Goal: Task Accomplishment & Management: Use online tool/utility

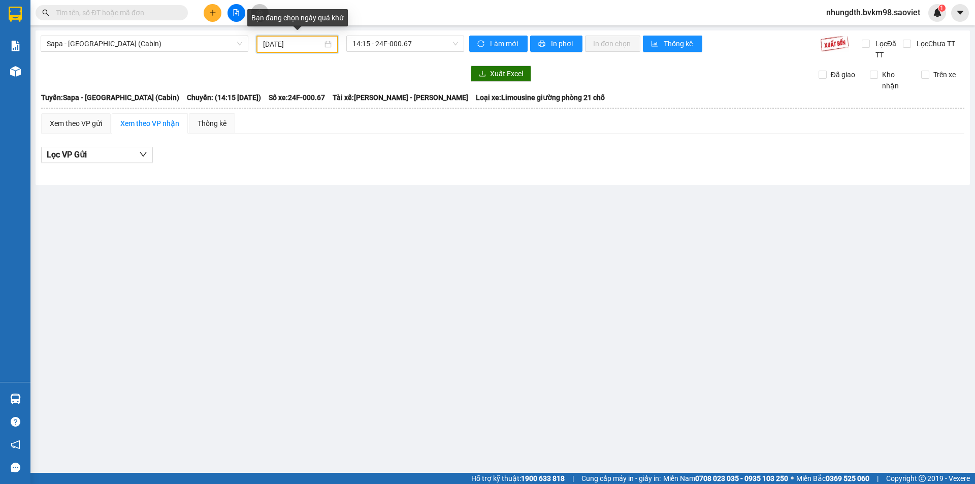
click at [270, 45] on input "[DATE]" at bounding box center [292, 44] width 59 height 11
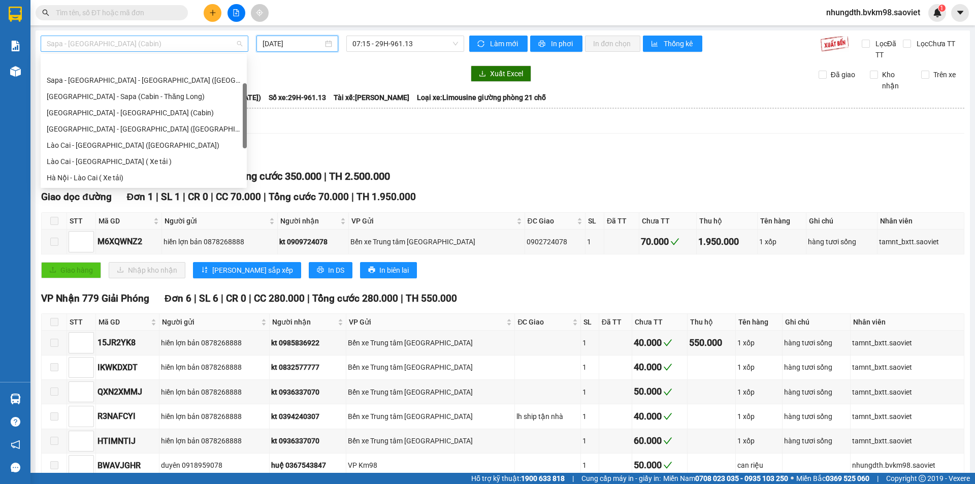
click at [237, 46] on span "Sapa - [GEOGRAPHIC_DATA] (Cabin)" at bounding box center [144, 43] width 195 height 15
type input "[DATE]"
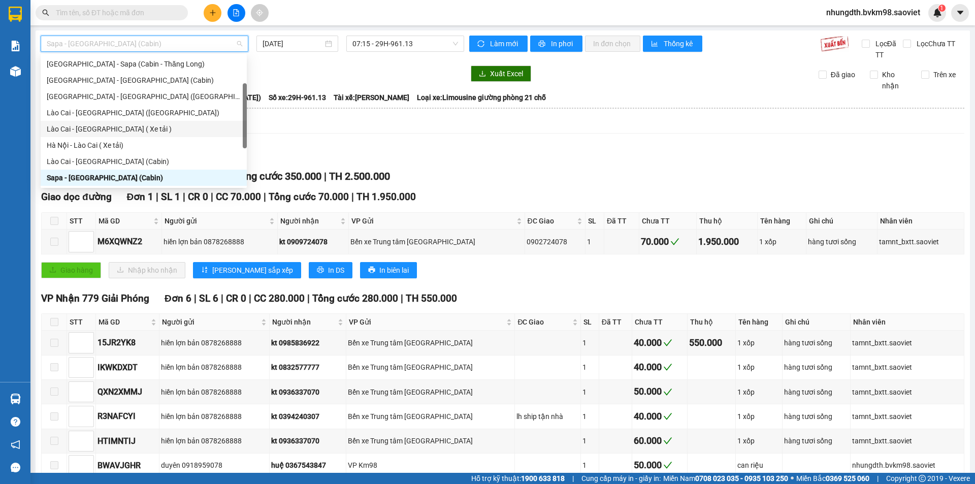
click at [91, 128] on div "Lào Cai - [GEOGRAPHIC_DATA] ( Xe tải )" at bounding box center [144, 128] width 194 height 11
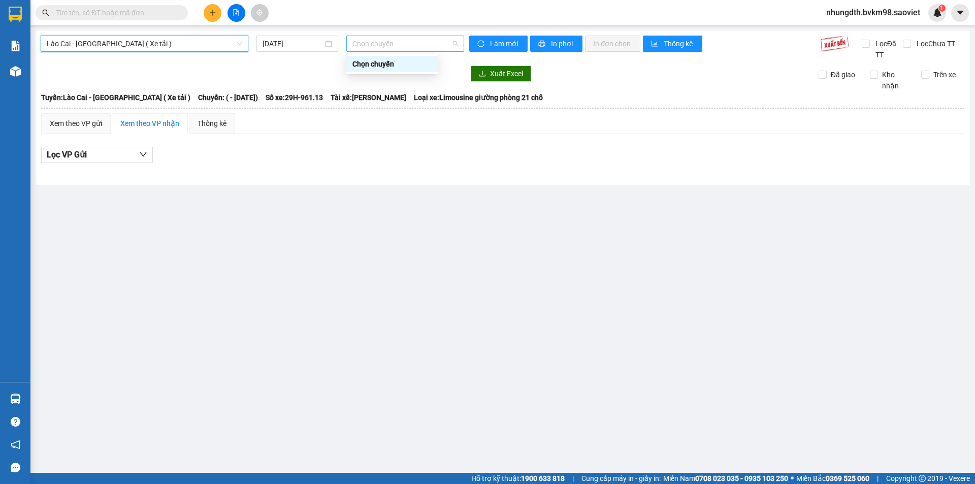
click at [452, 43] on span "Chọn chuyến" at bounding box center [405, 43] width 106 height 15
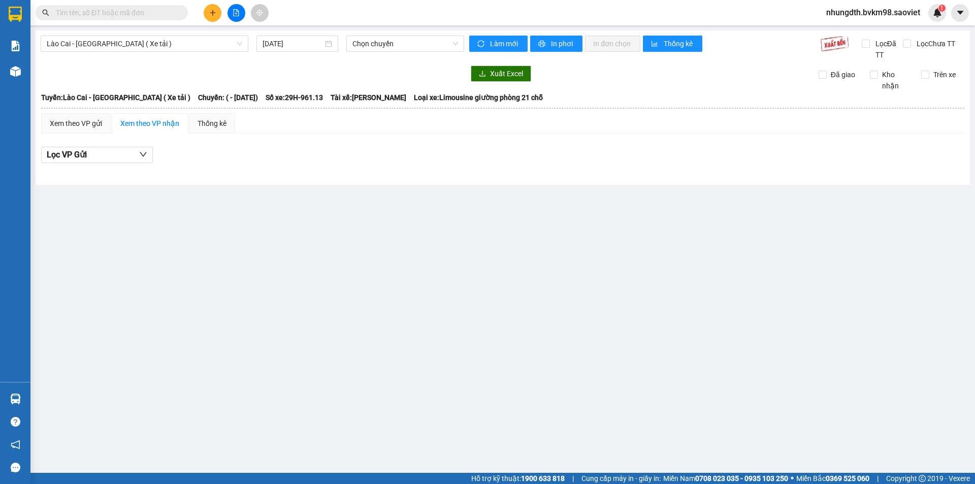
drag, startPoint x: 436, startPoint y: 188, endPoint x: 375, endPoint y: 170, distance: 64.1
click at [416, 182] on main "Lào Cai - [GEOGRAPHIC_DATA] ( Xe tải ) [DATE] Chọn chuyến Làm mới In phơi In đơ…" at bounding box center [487, 236] width 975 height 473
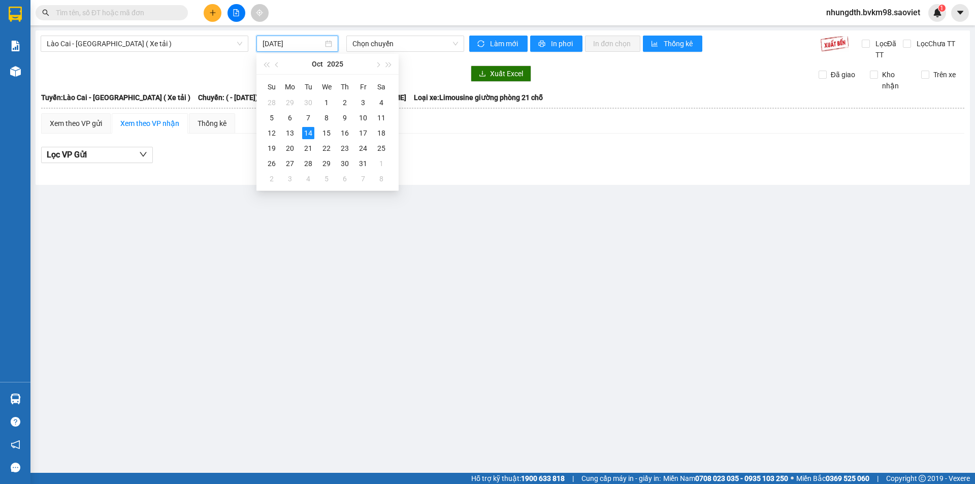
click at [301, 37] on div "[DATE]" at bounding box center [297, 44] width 82 height 16
type input "[DATE]"
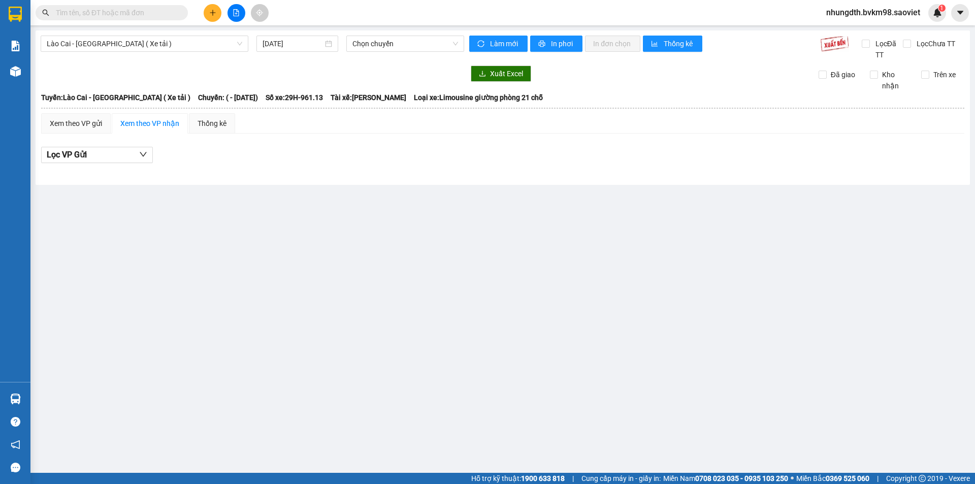
click at [327, 302] on main "Lào Cai - [GEOGRAPHIC_DATA] ( Xe tải ) [DATE] Chọn chuyến Làm mới In phơi In đơ…" at bounding box center [487, 236] width 975 height 473
